Goal: Check status: Check status

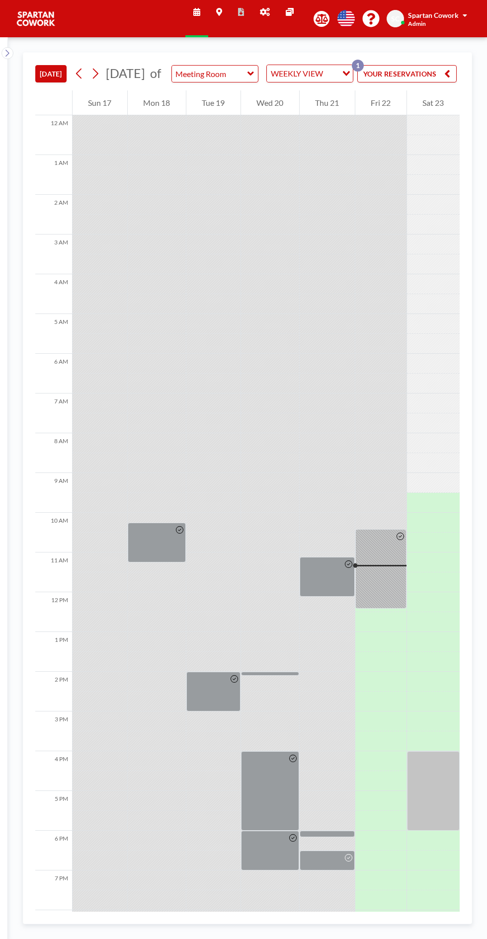
scroll to position [80, 0]
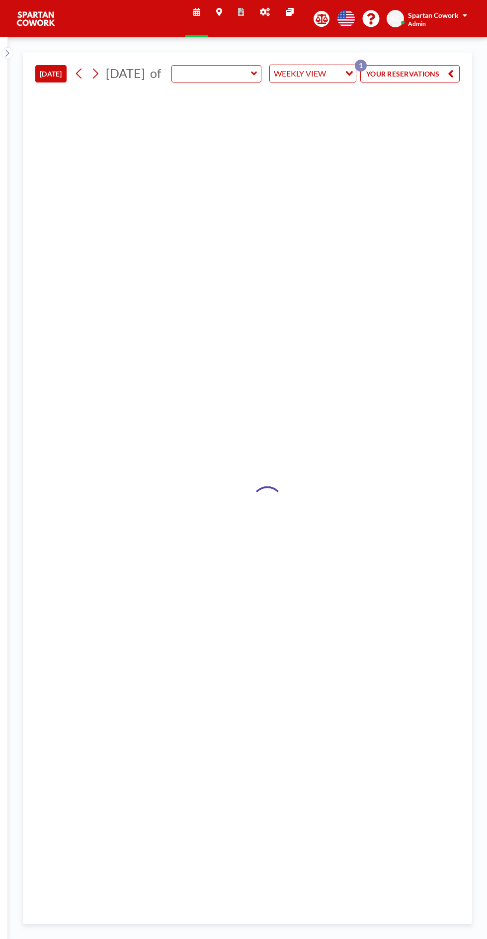
type input "Meeting Room"
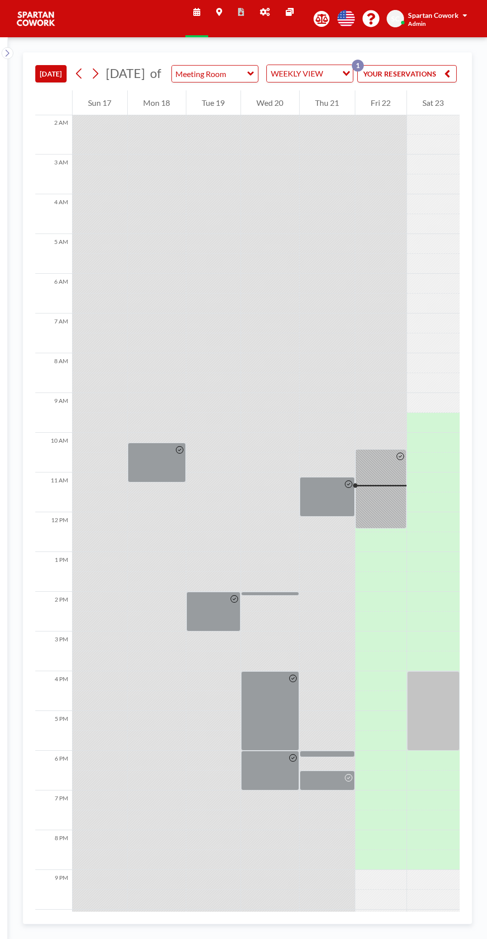
scroll to position [0, 111]
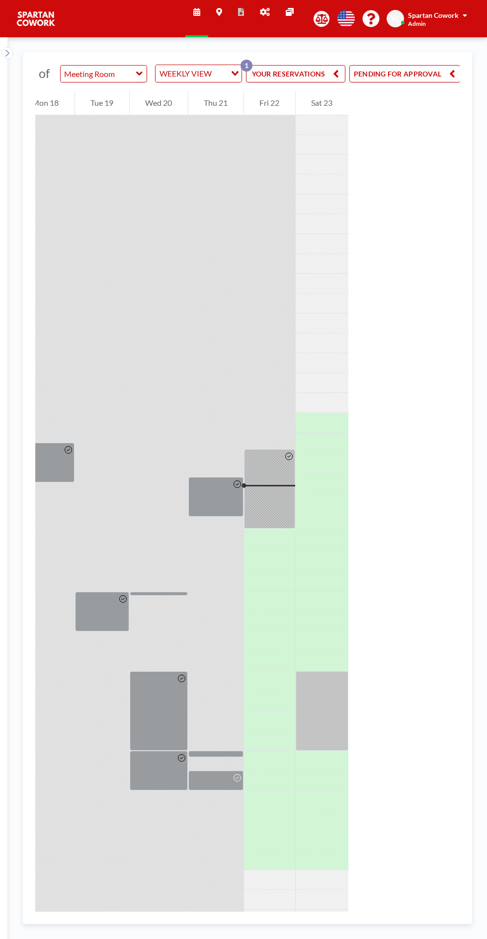
click at [435, 82] on button "PENDING FOR APPROVAL" at bounding box center [404, 73] width 111 height 17
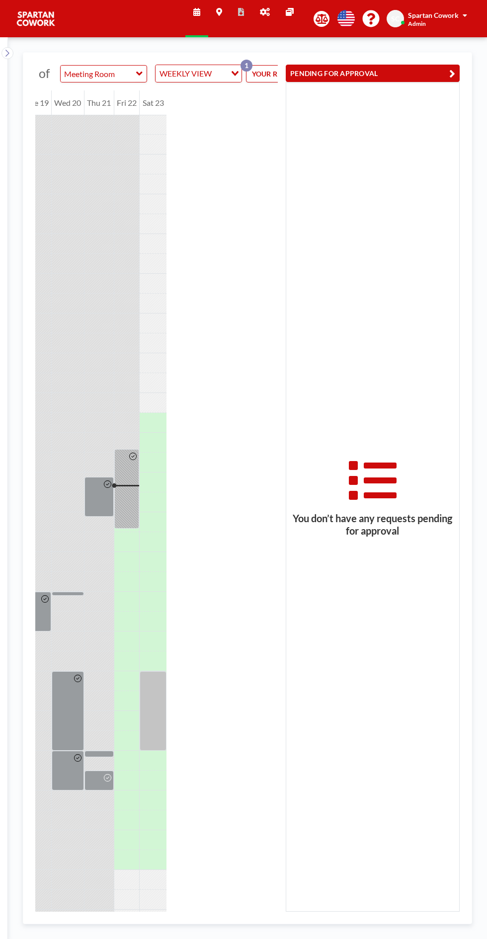
scroll to position [70, 0]
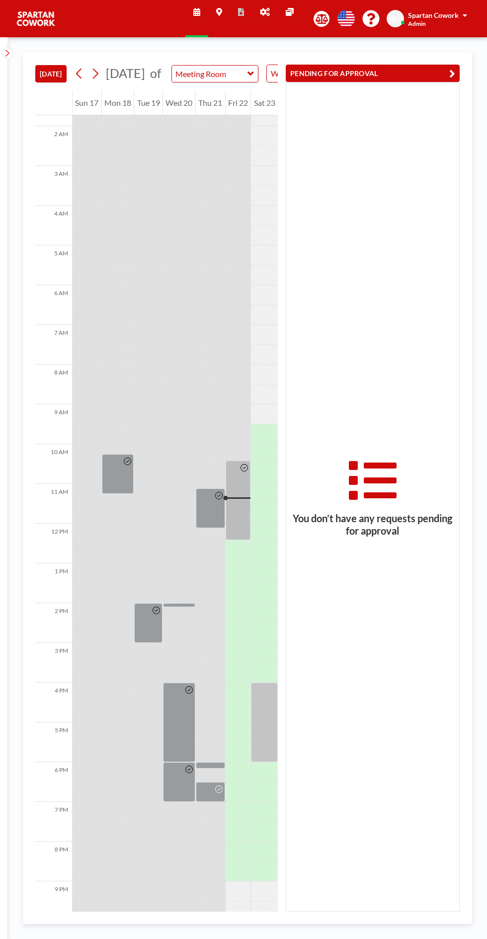
click at [416, 97] on div "You don’t have any requests pending for approval" at bounding box center [372, 496] width 173 height 829
click at [427, 70] on button "PENDING FOR APPROVAL" at bounding box center [373, 73] width 174 height 17
